Goal: Task Accomplishment & Management: Manage account settings

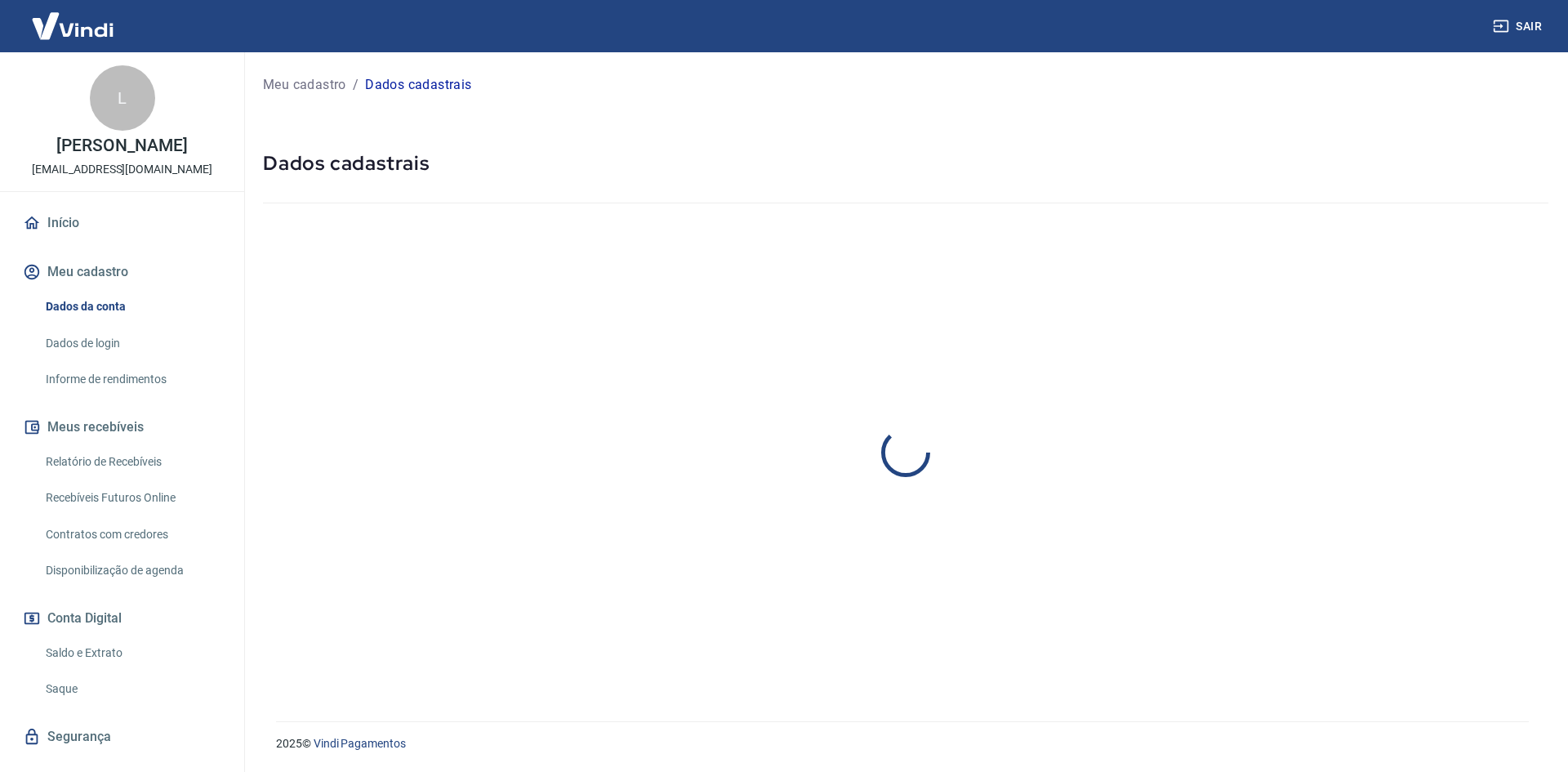
select select "PR"
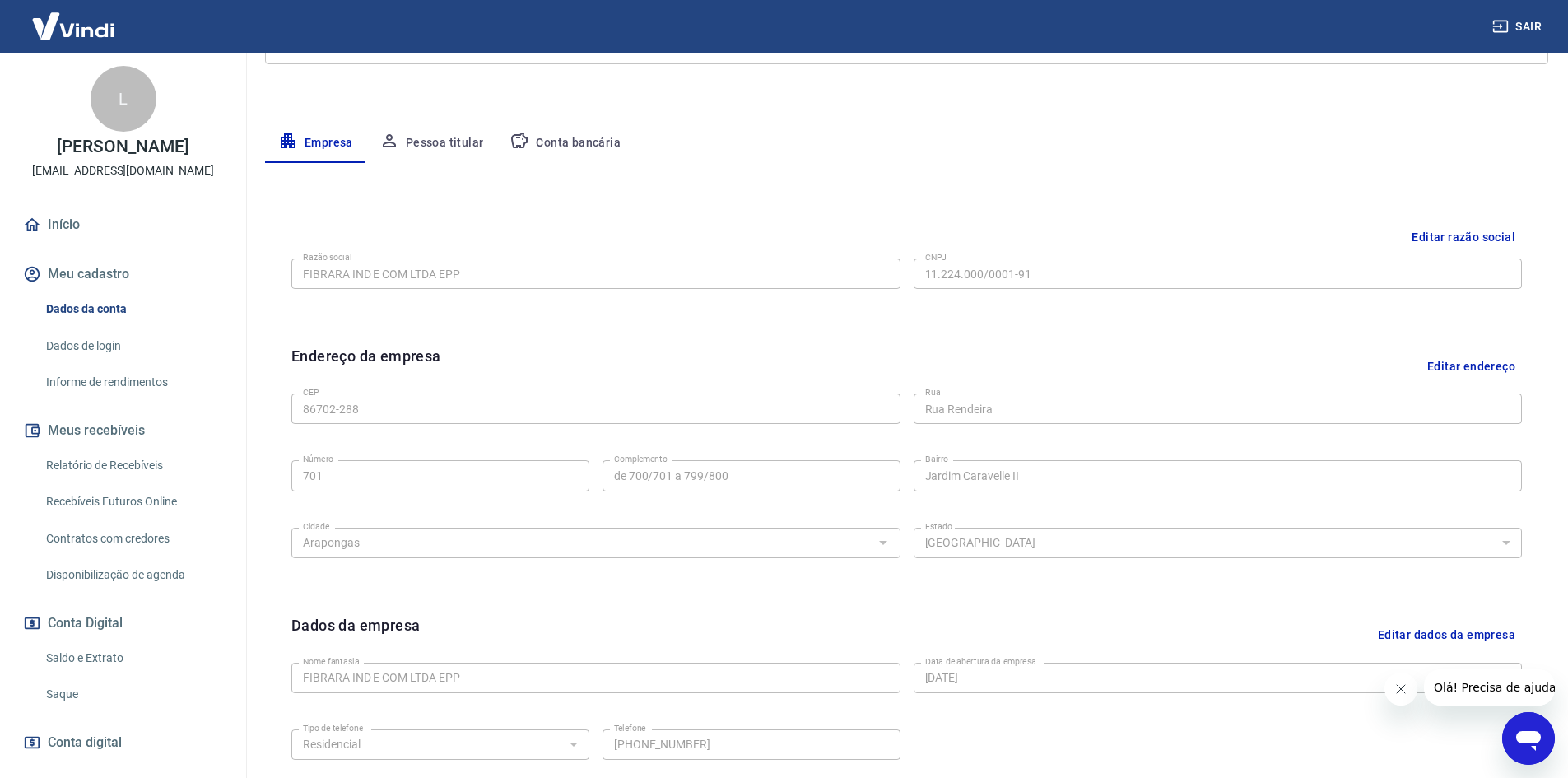
scroll to position [79, 0]
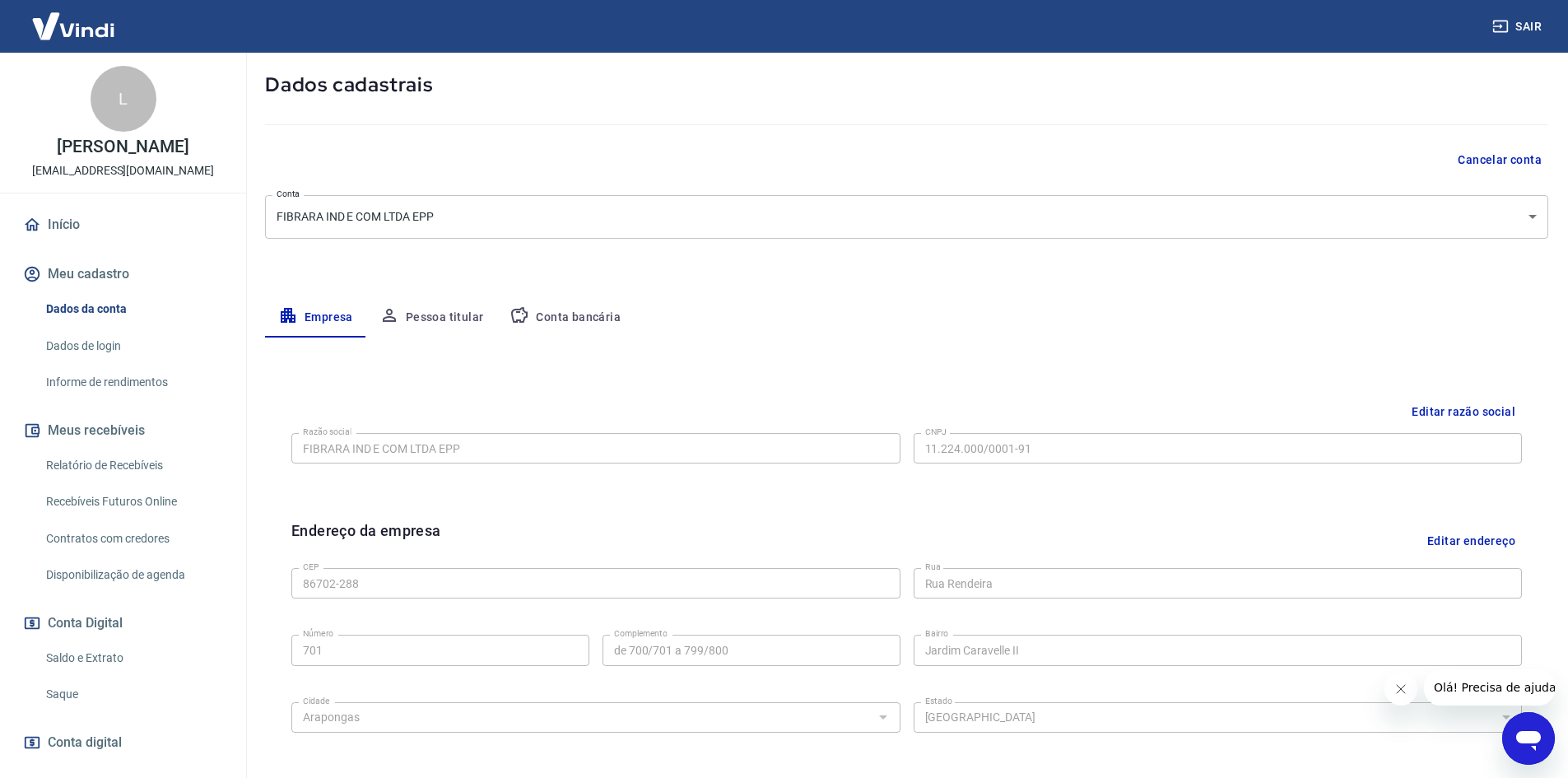
click at [414, 319] on button "Pessoa titular" at bounding box center [432, 317] width 131 height 39
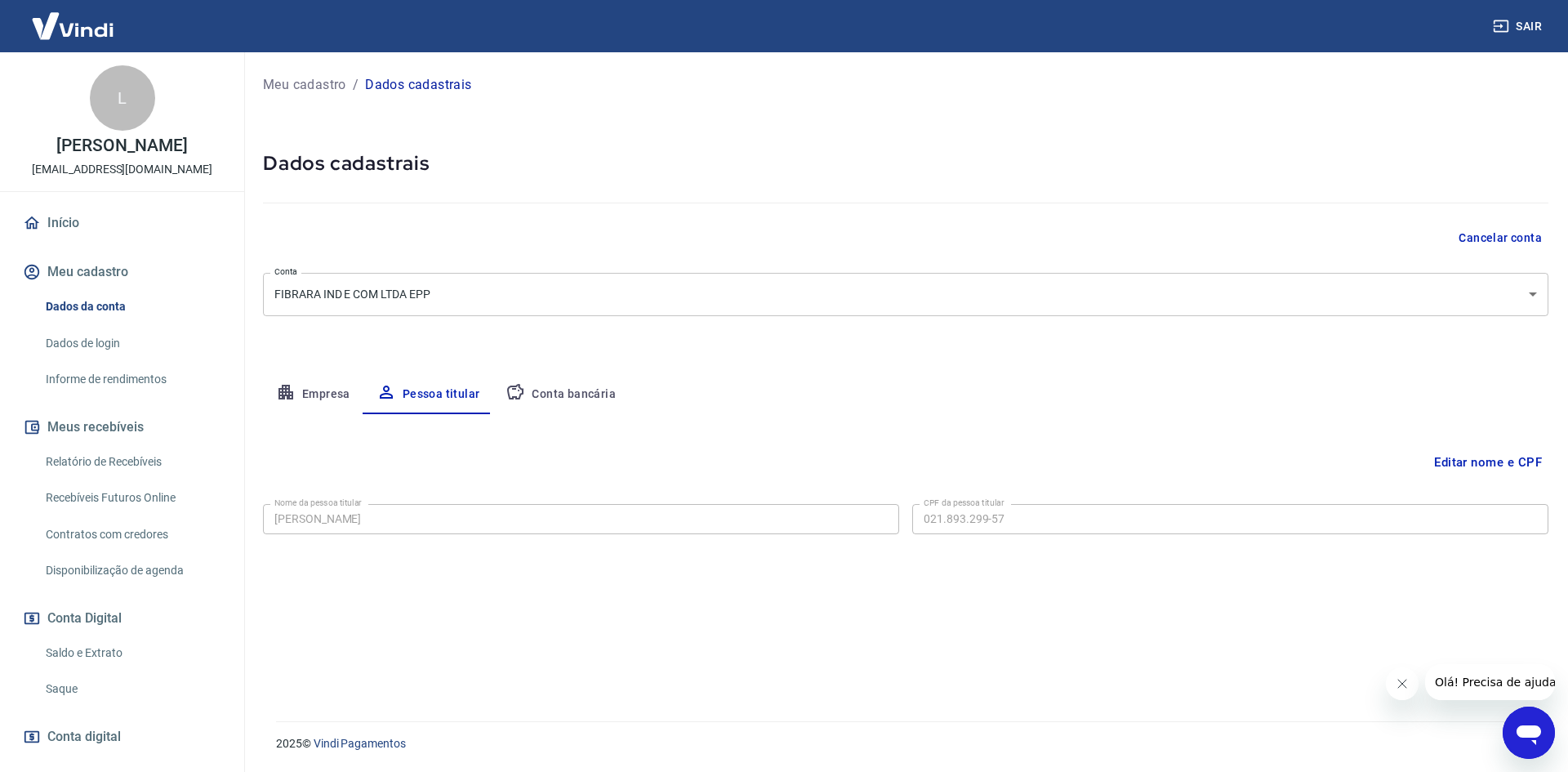
click at [559, 393] on button "Conta bancária" at bounding box center [560, 394] width 136 height 39
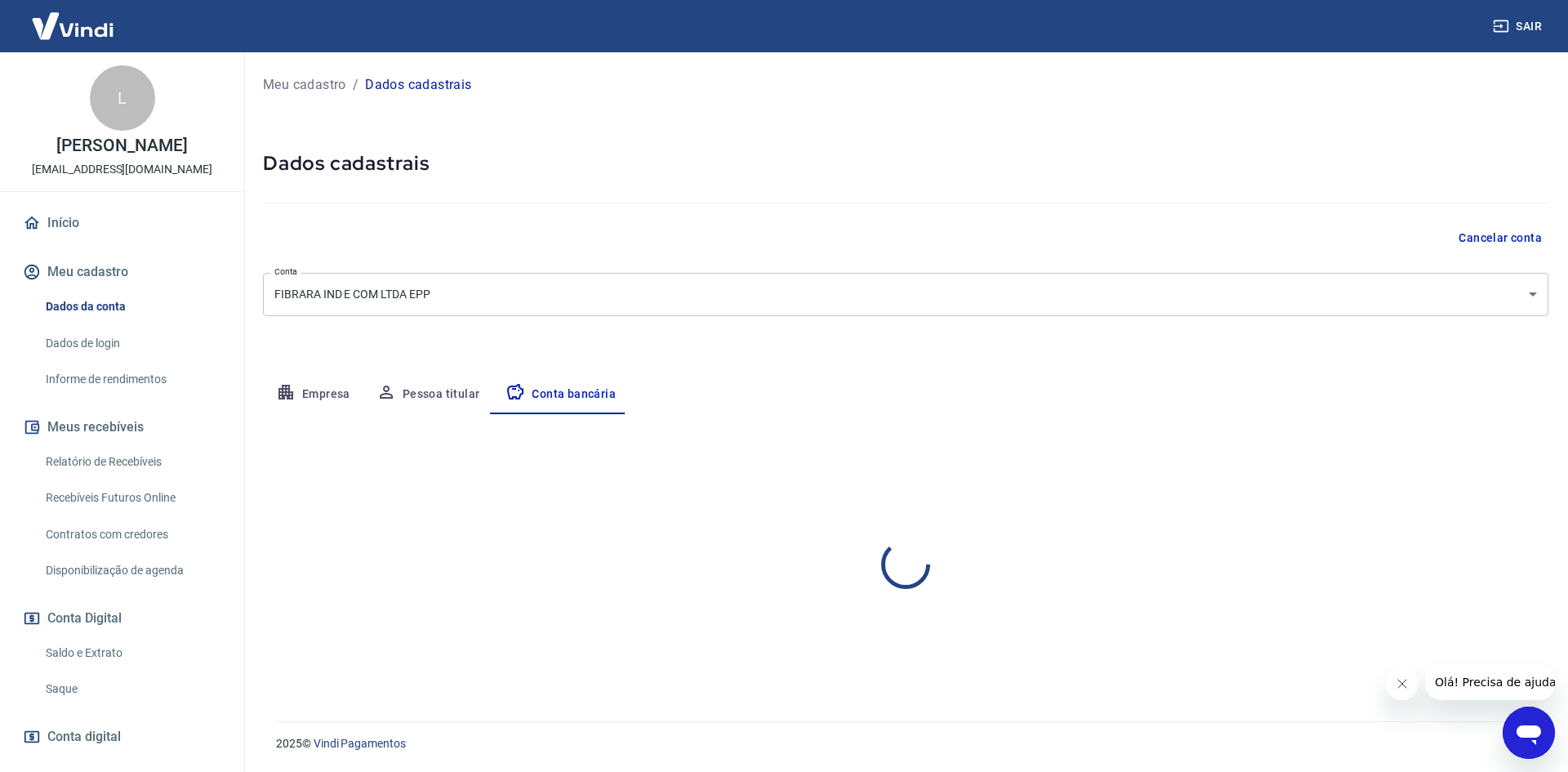
select select "1"
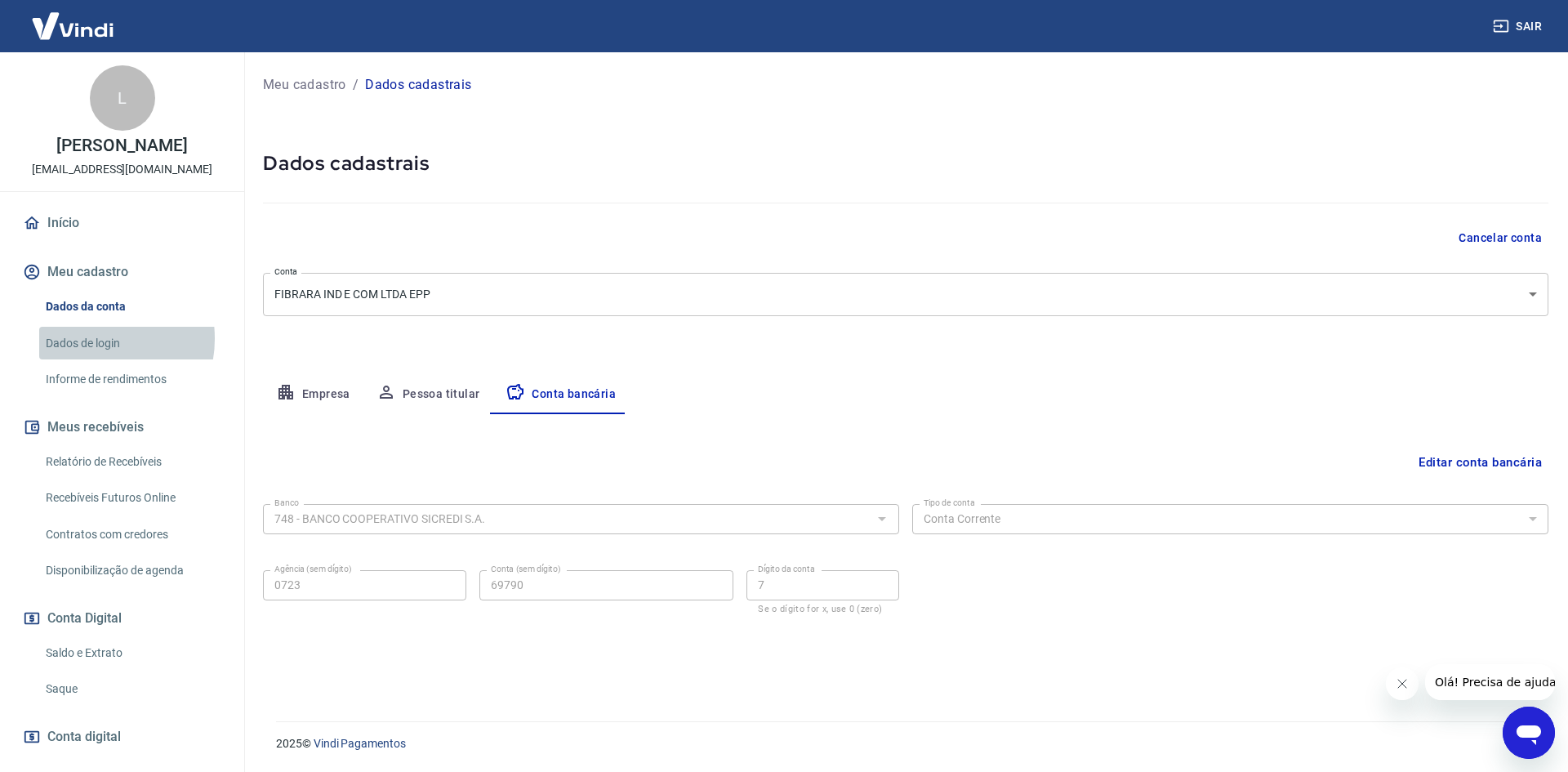
click at [93, 338] on link "Dados de login" at bounding box center [131, 344] width 185 height 33
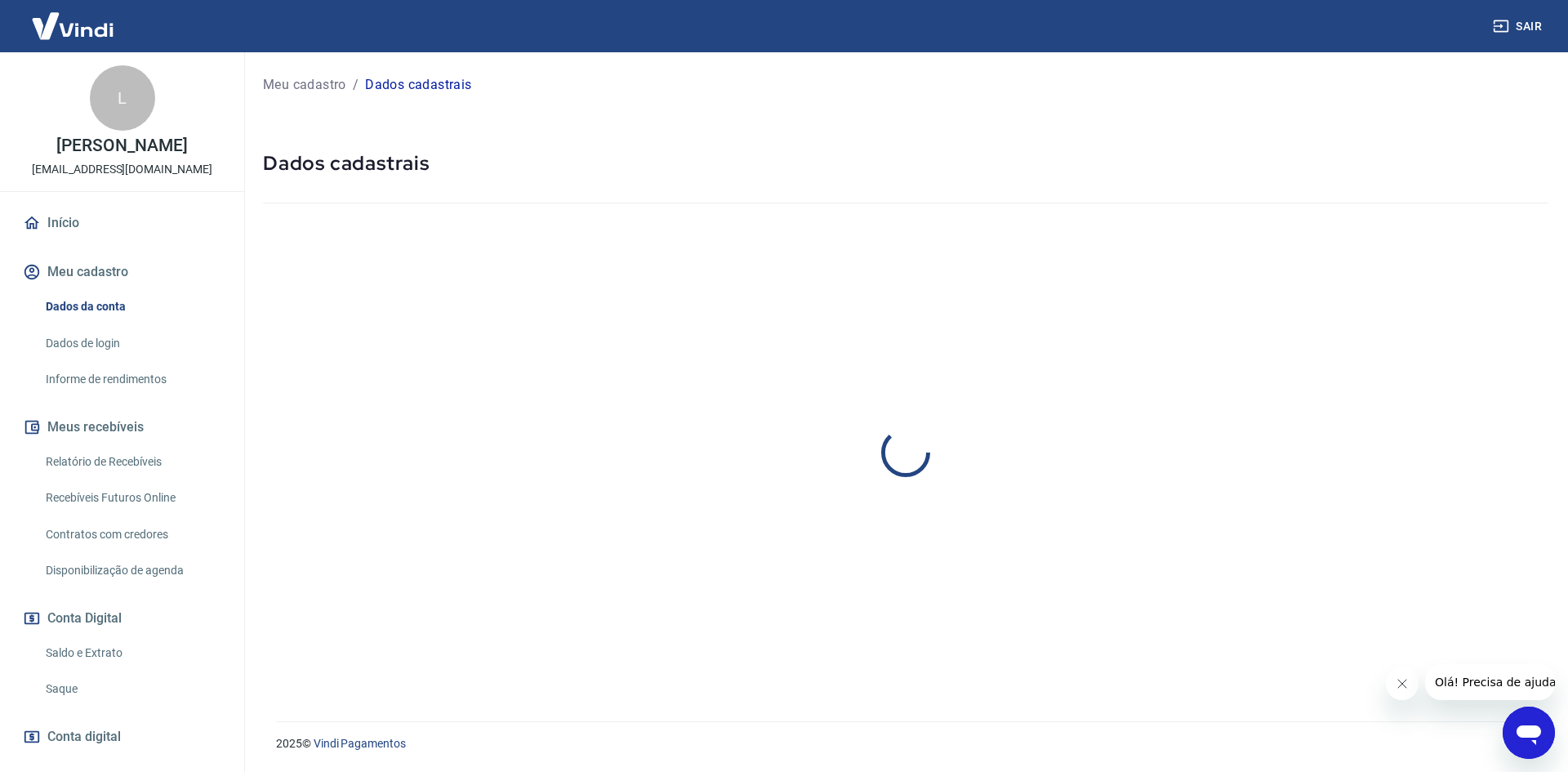
select select "PR"
